Goal: Task Accomplishment & Management: Manage account settings

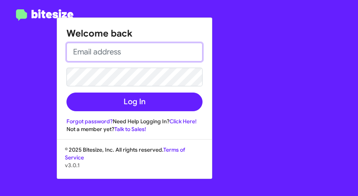
click at [87, 52] on input "email" at bounding box center [134, 52] width 136 height 19
type input "[EMAIL_ADDRESS][DOMAIN_NAME]"
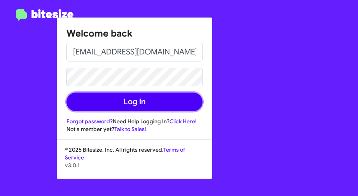
click at [92, 99] on button "Log In" at bounding box center [134, 101] width 136 height 19
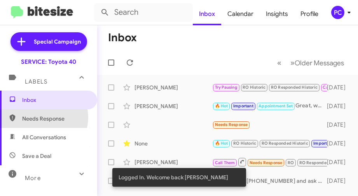
click at [43, 117] on span "Needs Response" at bounding box center [55, 119] width 66 height 8
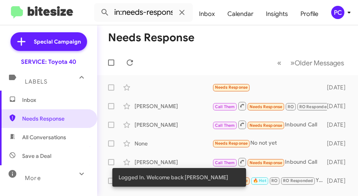
click at [51, 137] on span "All Conversations" at bounding box center [44, 137] width 44 height 8
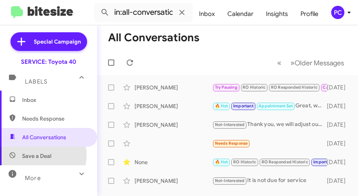
click at [43, 155] on span "Save a Deal" at bounding box center [36, 156] width 29 height 8
type input "in:not-interested"
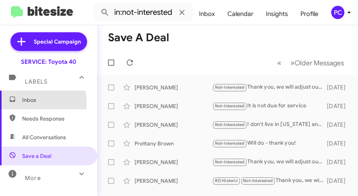
click at [31, 102] on span "Inbox" at bounding box center [55, 100] width 66 height 8
